Goal: Communication & Community: Answer question/provide support

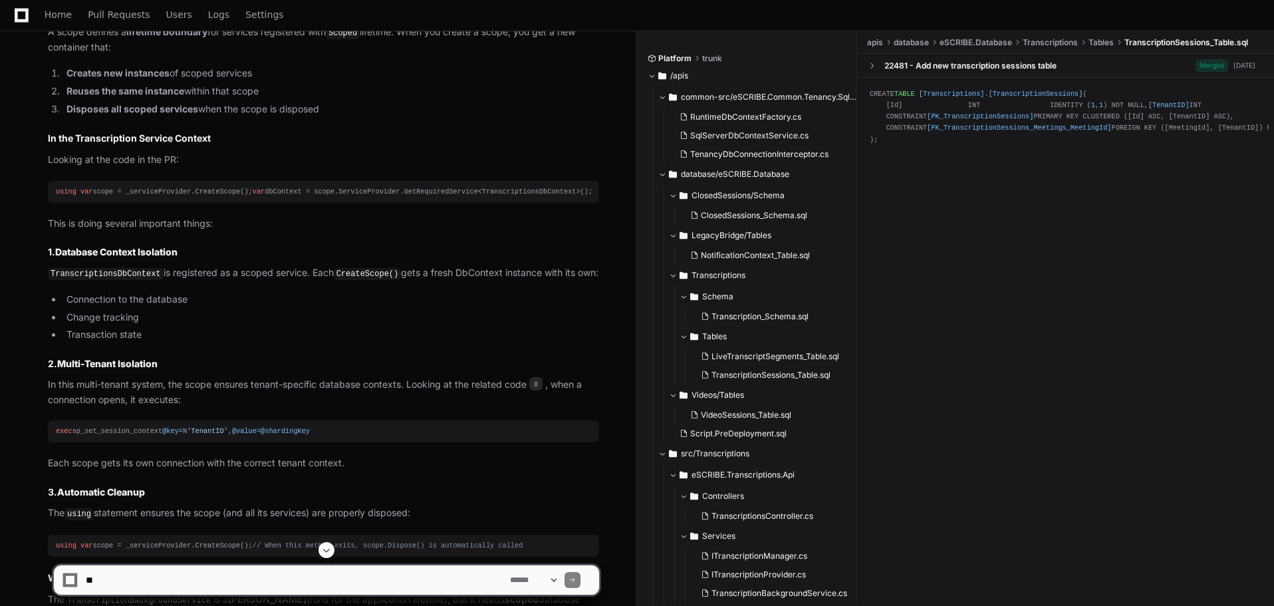
scroll to position [1903, 0]
click at [538, 389] on span "8" at bounding box center [535, 382] width 13 height 13
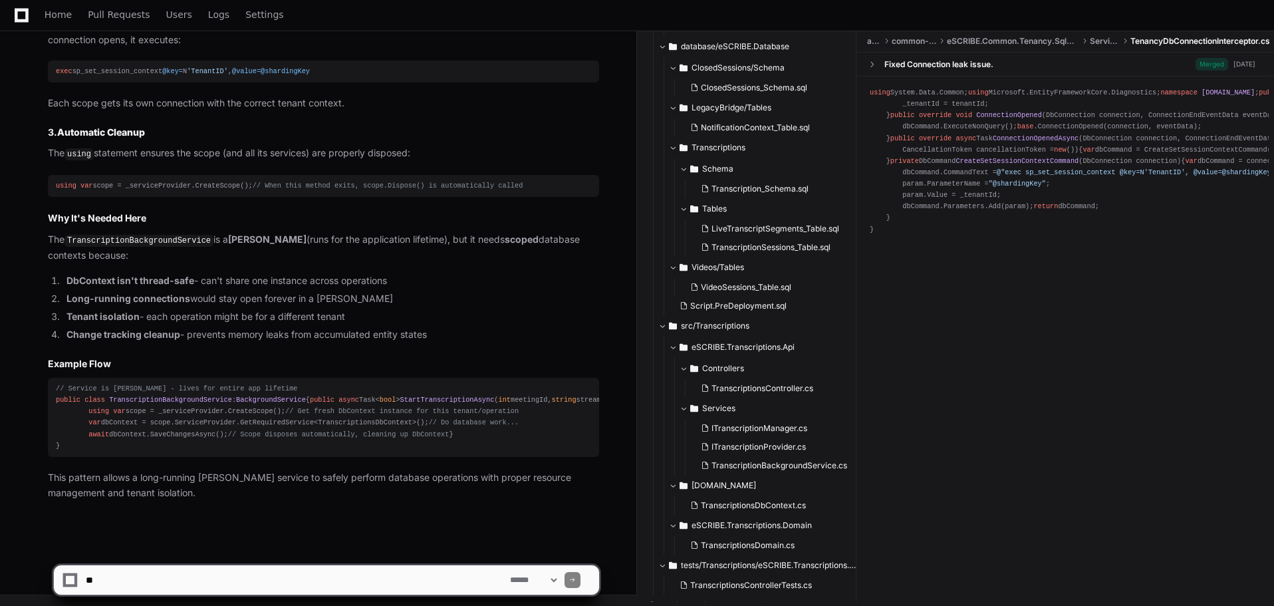
scroll to position [133, 0]
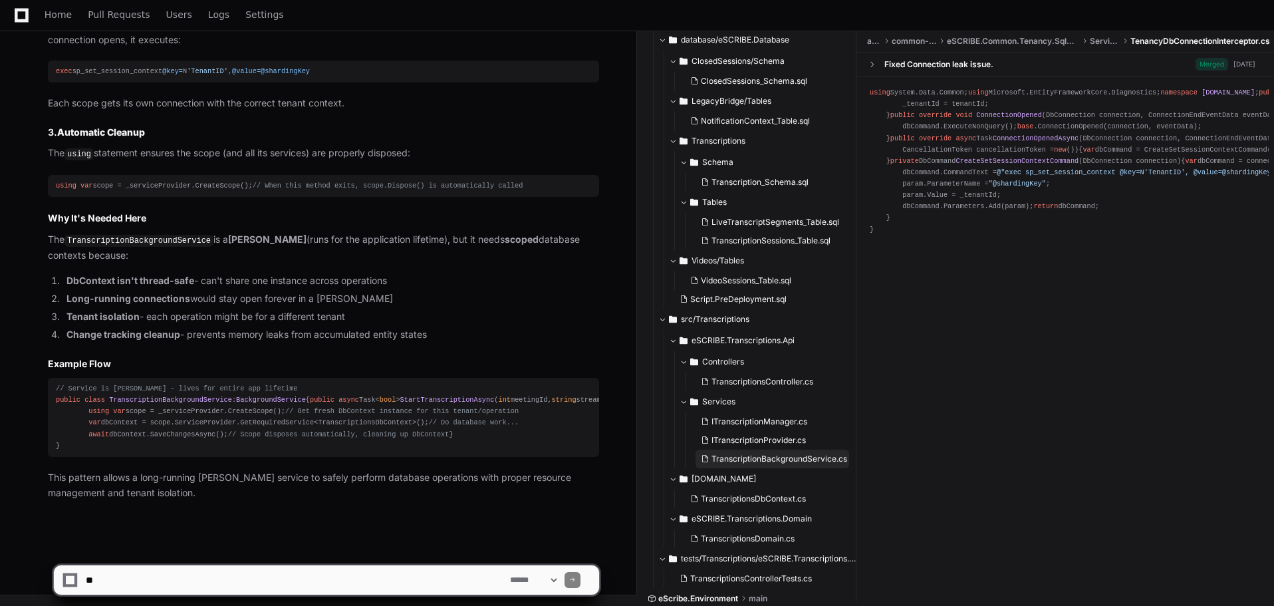
click at [749, 454] on span "TranscriptionBackgroundService.cs" at bounding box center [780, 459] width 136 height 11
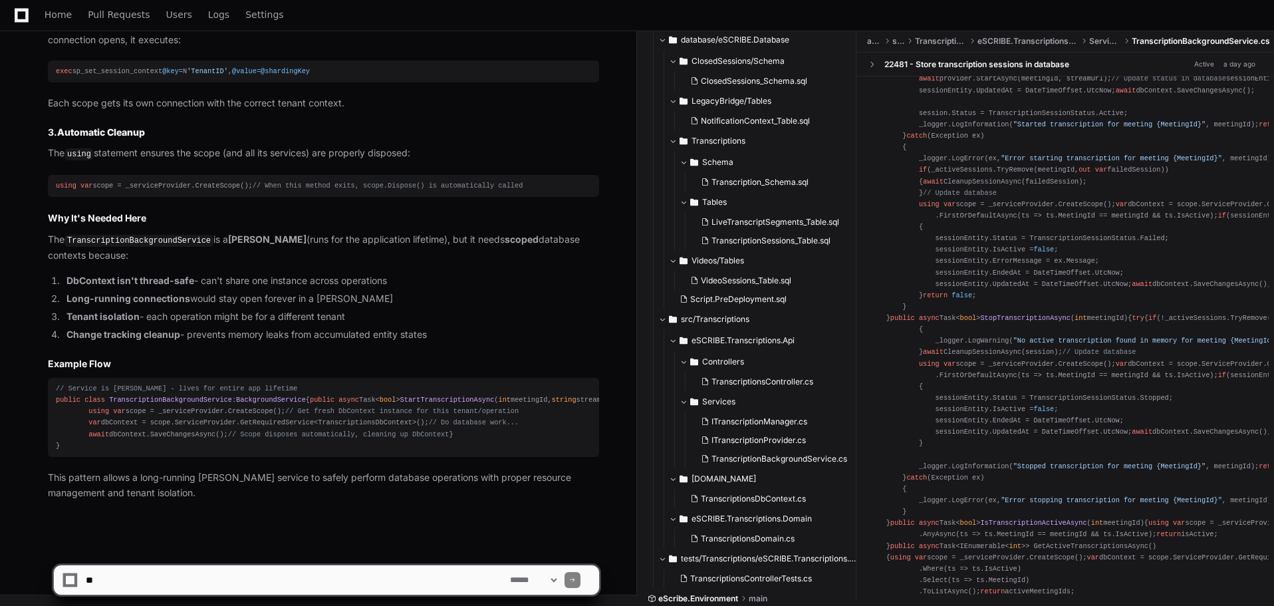
scroll to position [598, 0]
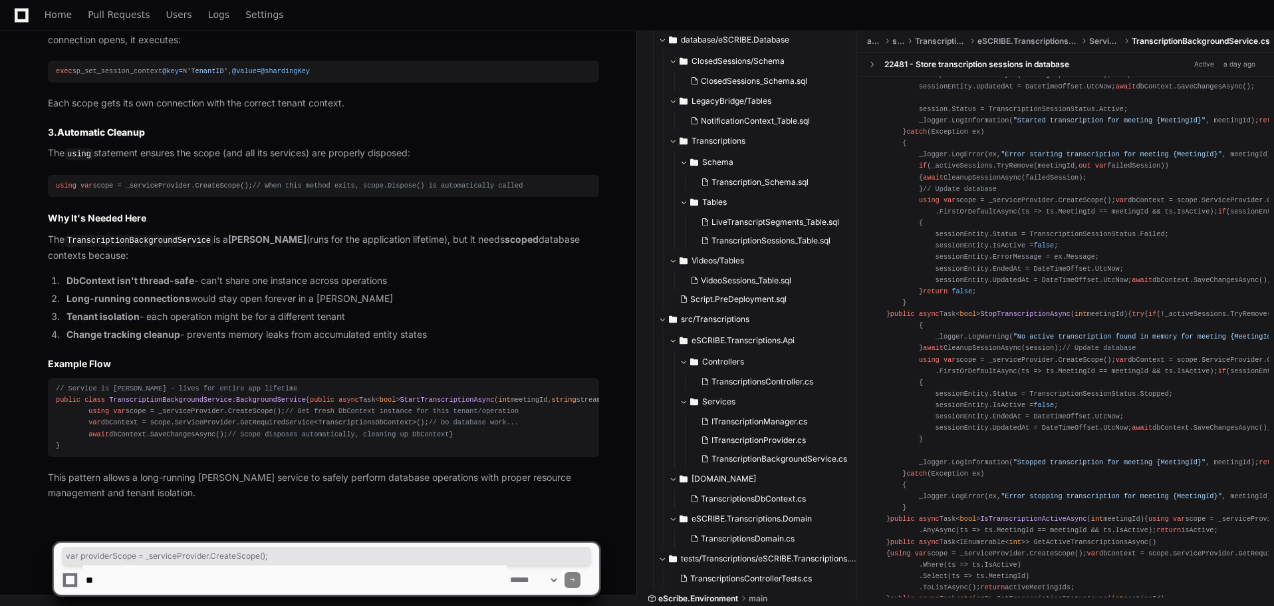
drag, startPoint x: 914, startPoint y: 372, endPoint x: 1109, endPoint y: 372, distance: 194.8
click at [1109, 372] on div "using System.Collections.Concurrent; using eSCRIBE.Transcriptions.Api.Constants…" at bounding box center [1065, 542] width 391 height 2107
click at [1112, 353] on div "using System.Collections.Concurrent; using eSCRIBE.Transcriptions.Api.Constants…" at bounding box center [1065, 542] width 391 height 2107
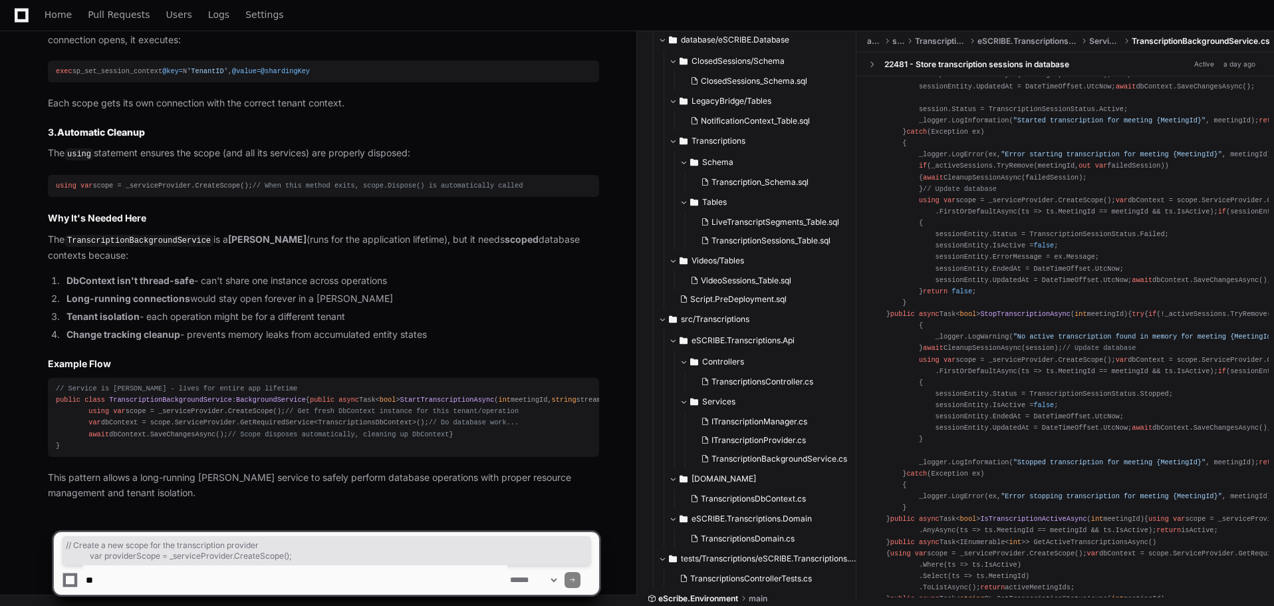
drag, startPoint x: 917, startPoint y: 358, endPoint x: 1131, endPoint y: 370, distance: 214.5
click at [1131, 370] on div "using System.Collections.Concurrent; using eSCRIBE.Transcriptions.Api.Constants…" at bounding box center [1065, 542] width 391 height 2107
copy div "// Create a new scope for the transcription provider var providerScope = _servi…"
click at [217, 575] on textarea at bounding box center [295, 579] width 424 height 29
type textarea "**********"
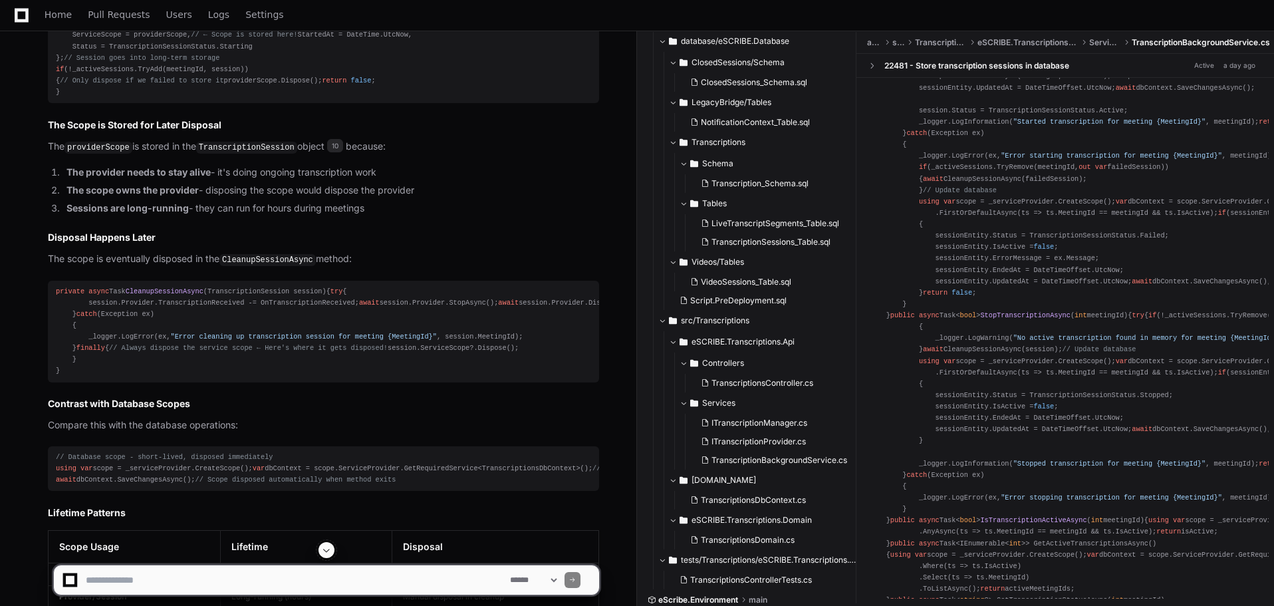
scroll to position [3200, 0]
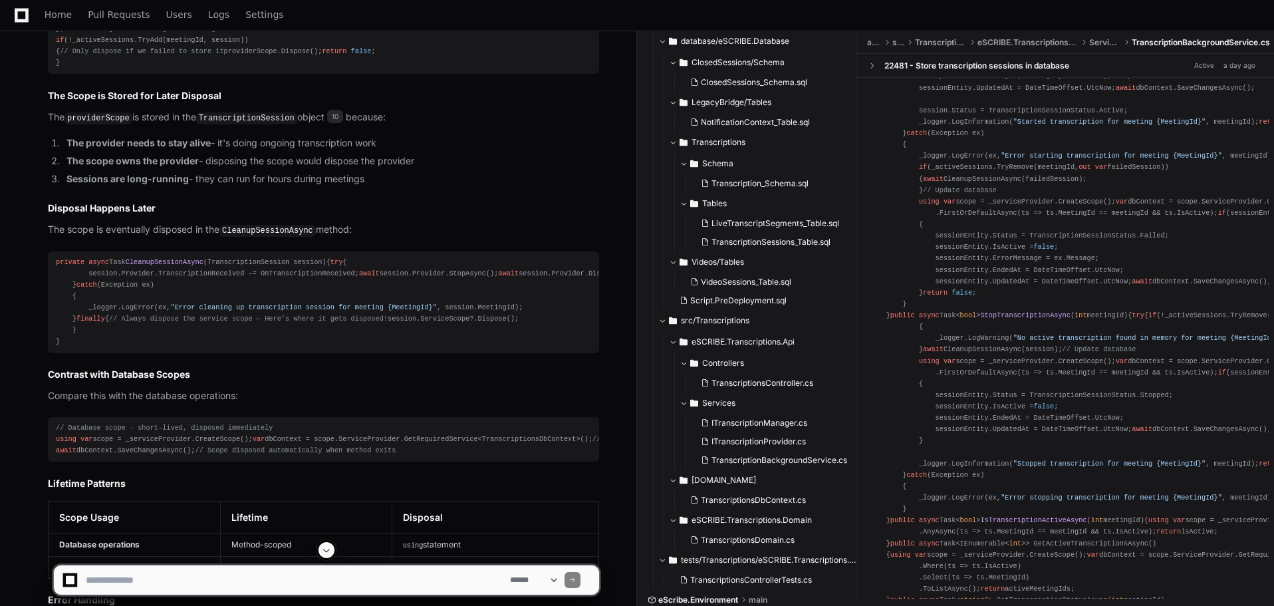
click at [949, 382] on div "using System.Collections.Concurrent; using eSCRIBE.Transcriptions.Api.Constants…" at bounding box center [1065, 543] width 391 height 2107
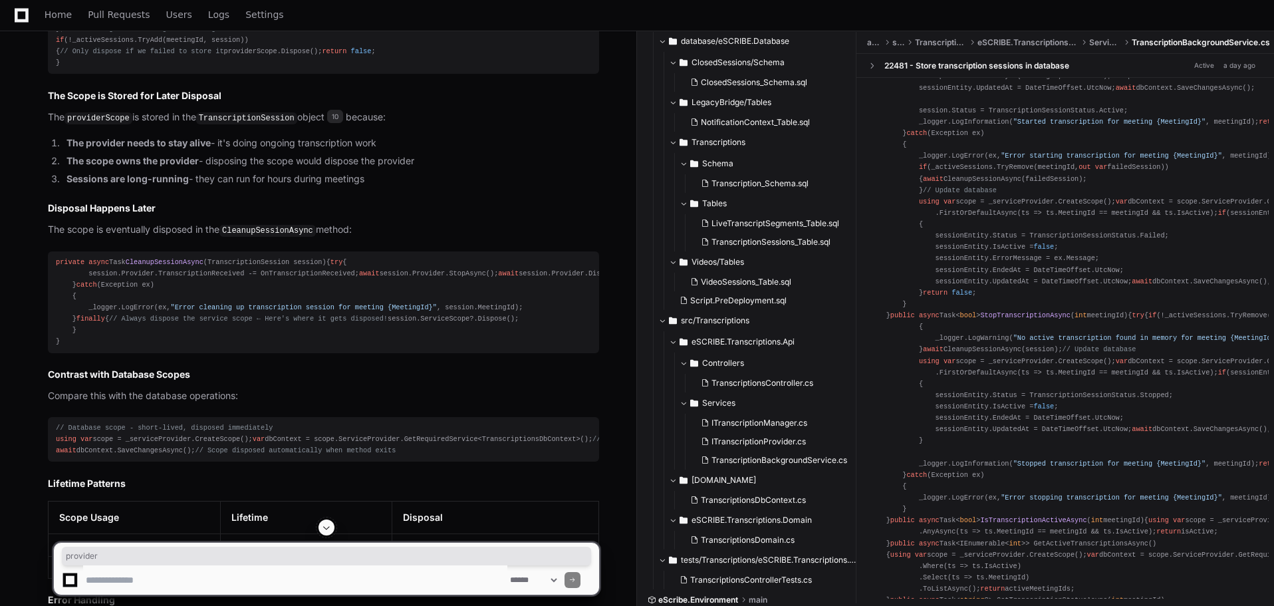
click at [949, 382] on div "using System.Collections.Concurrent; using eSCRIBE.Transcriptions.Api.Constants…" at bounding box center [1065, 543] width 391 height 2107
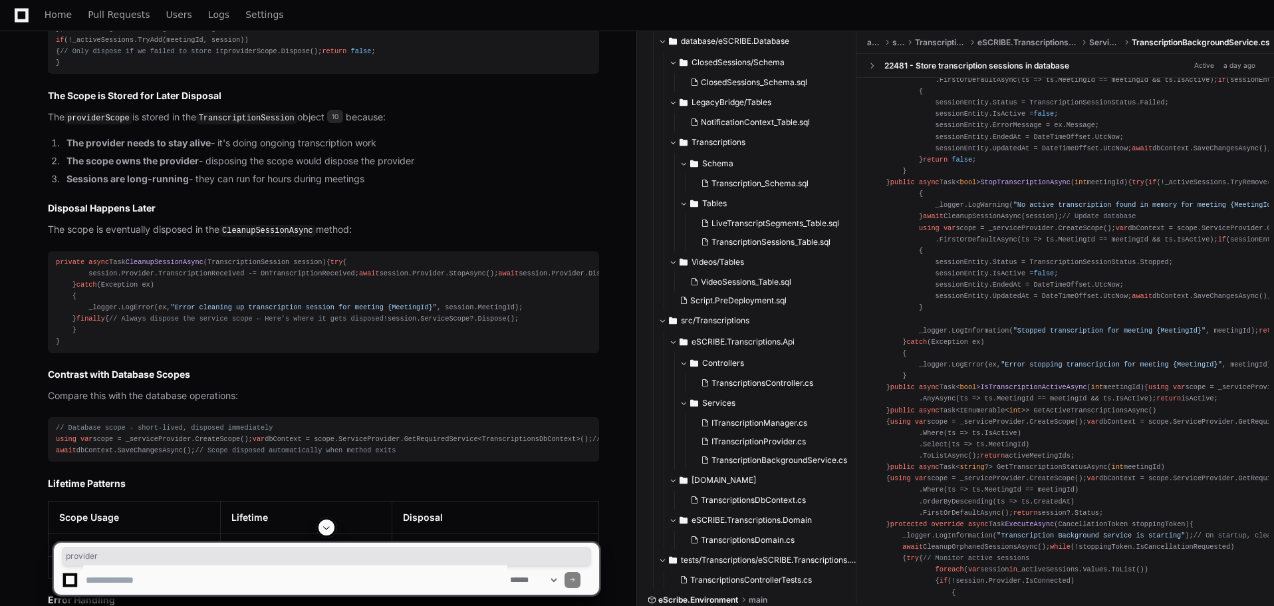
click at [1080, 513] on div "using System.Collections.Concurrent; using eSCRIBE.Transcriptions.Api.Constants…" at bounding box center [1065, 410] width 391 height 2107
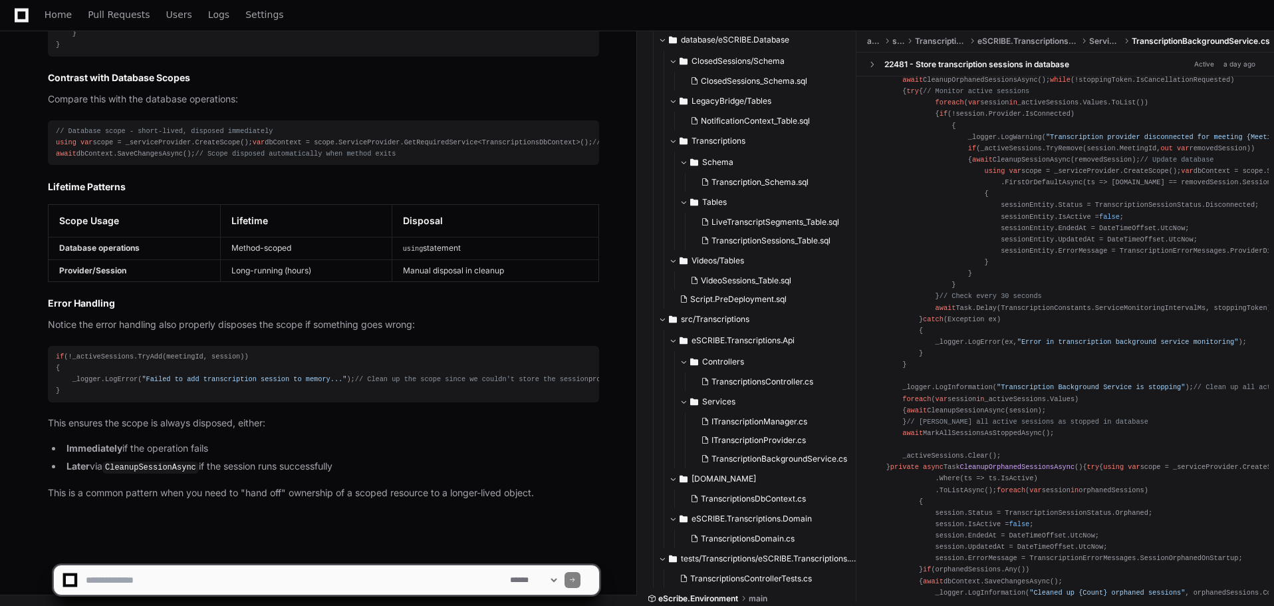
scroll to position [3934, 0]
